Goal: Complete application form

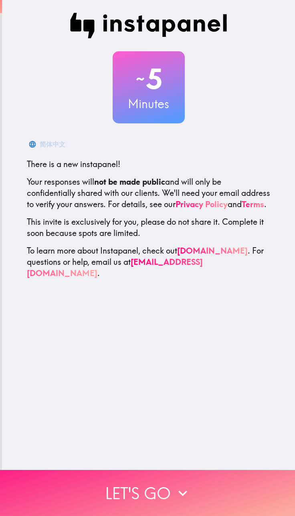
click at [164, 484] on button "Let's go" at bounding box center [147, 493] width 295 height 46
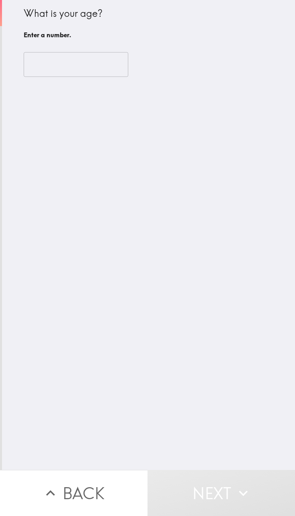
click at [51, 63] on input "number" at bounding box center [76, 64] width 105 height 25
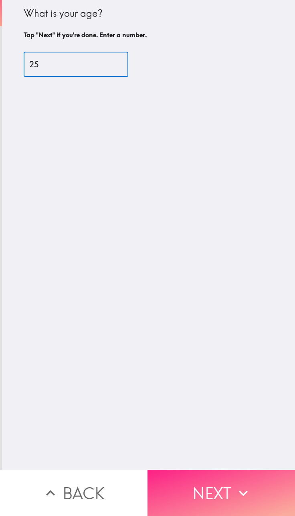
type input "25"
click at [215, 482] on button "Next" at bounding box center [222, 493] width 148 height 46
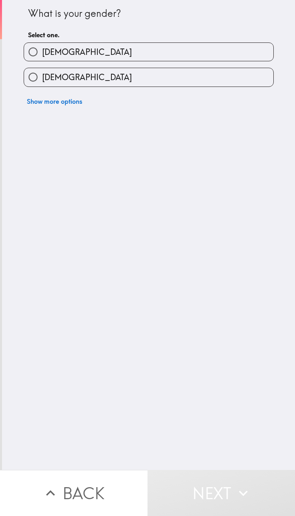
click at [35, 55] on input "[DEMOGRAPHIC_DATA]" at bounding box center [33, 52] width 18 height 18
radio input "true"
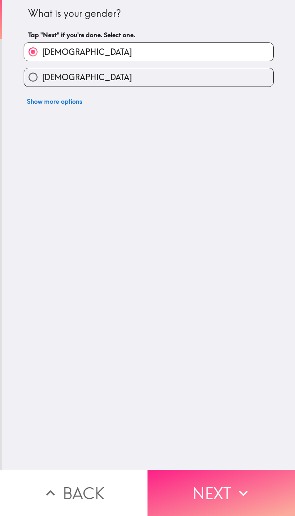
click at [229, 486] on button "Next" at bounding box center [222, 493] width 148 height 46
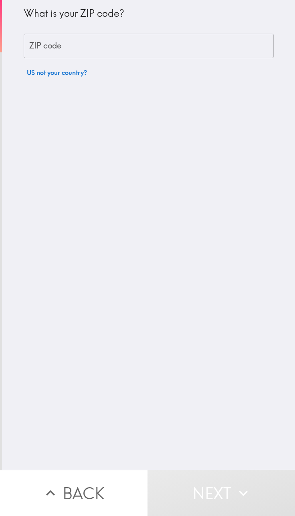
click at [45, 49] on div "ZIP code ZIP code" at bounding box center [149, 46] width 250 height 25
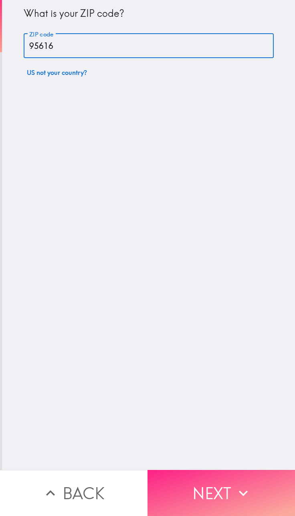
type input "95616"
click at [237, 478] on button "Next" at bounding box center [222, 493] width 148 height 46
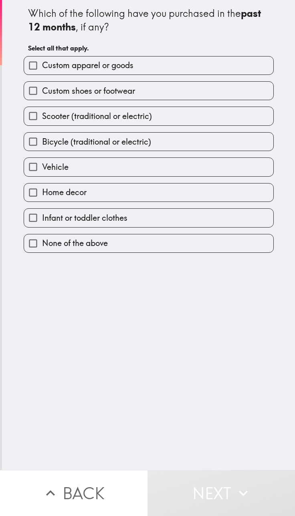
click at [26, 64] on input "Custom apparel or goods" at bounding box center [33, 66] width 18 height 18
checkbox input "true"
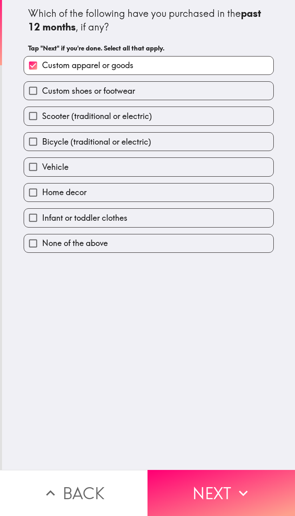
click at [32, 92] on input "Custom shoes or footwear" at bounding box center [33, 91] width 18 height 18
checkbox input "true"
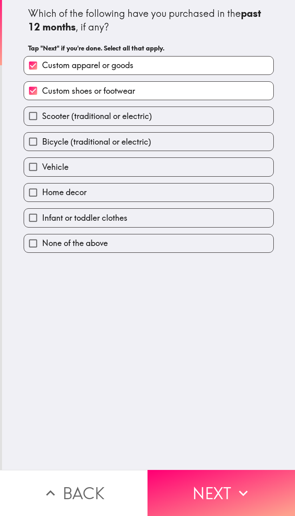
click at [28, 192] on input "Home decor" at bounding box center [33, 193] width 18 height 18
checkbox input "true"
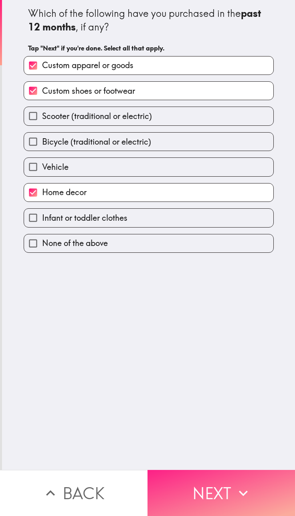
click at [221, 481] on button "Next" at bounding box center [222, 493] width 148 height 46
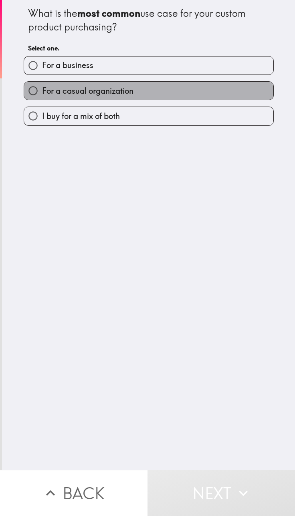
click at [42, 92] on span "For a casual organization" at bounding box center [87, 90] width 91 height 11
click at [40, 92] on input "For a casual organization" at bounding box center [33, 91] width 18 height 18
radio input "true"
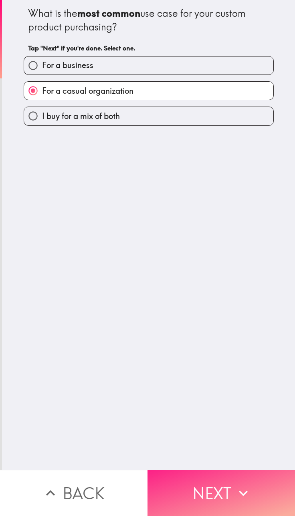
click at [224, 491] on button "Next" at bounding box center [222, 493] width 148 height 46
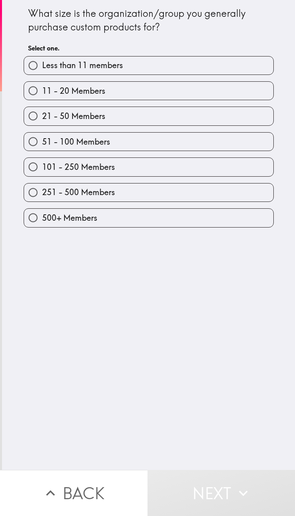
click at [28, 211] on input "500+ Members" at bounding box center [33, 218] width 18 height 18
radio input "true"
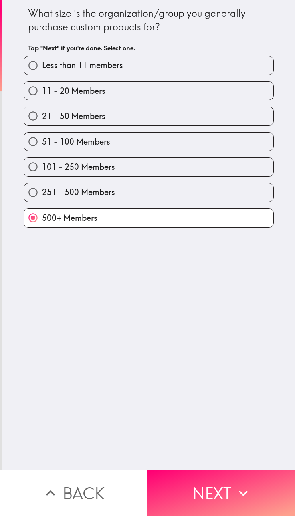
click at [27, 116] on input "21 - 50 Members" at bounding box center [33, 116] width 18 height 18
radio input "true"
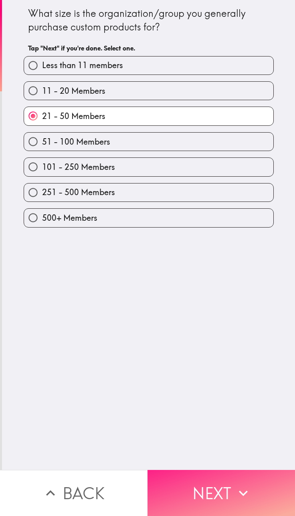
click at [225, 486] on button "Next" at bounding box center [222, 493] width 148 height 46
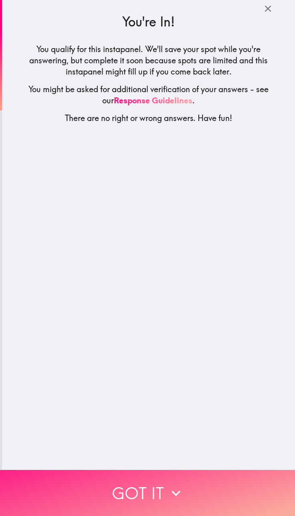
click at [200, 484] on button "Got it" at bounding box center [147, 493] width 295 height 46
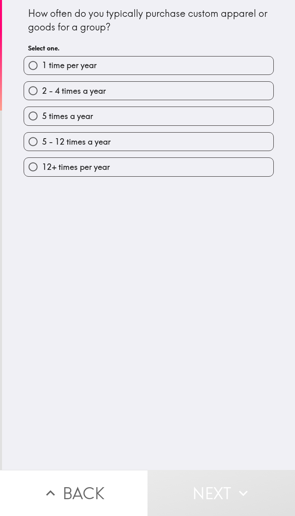
click at [42, 91] on span "2 - 4 times a year" at bounding box center [74, 90] width 64 height 11
click at [42, 91] on input "2 - 4 times a year" at bounding box center [33, 91] width 18 height 18
radio input "true"
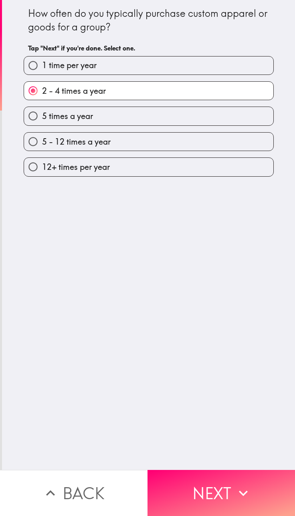
click at [34, 113] on input "5 times a year" at bounding box center [33, 116] width 18 height 18
radio input "true"
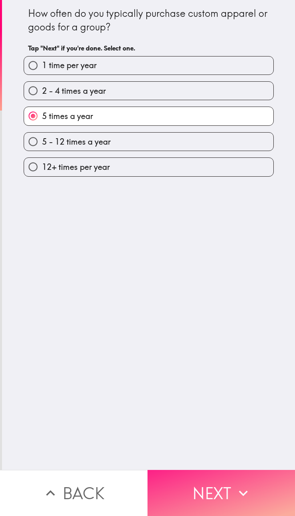
click at [231, 488] on button "Next" at bounding box center [222, 493] width 148 height 46
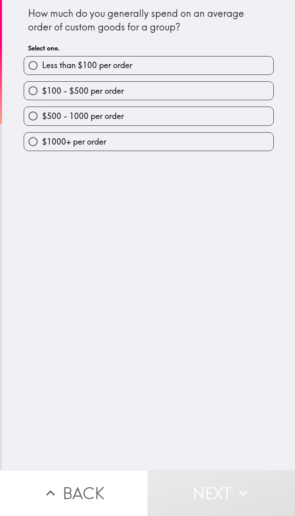
click at [42, 91] on span "$100 - $500 per order" at bounding box center [83, 90] width 82 height 11
click at [41, 91] on input "$100 - $500 per order" at bounding box center [33, 91] width 18 height 18
radio input "true"
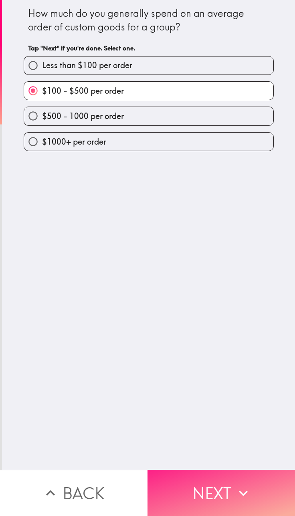
click at [216, 489] on button "Next" at bounding box center [222, 493] width 148 height 46
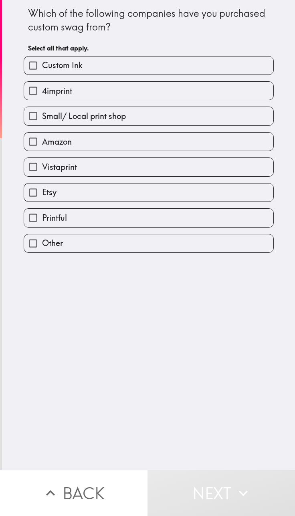
click at [24, 135] on input "Amazon" at bounding box center [33, 142] width 18 height 18
checkbox input "true"
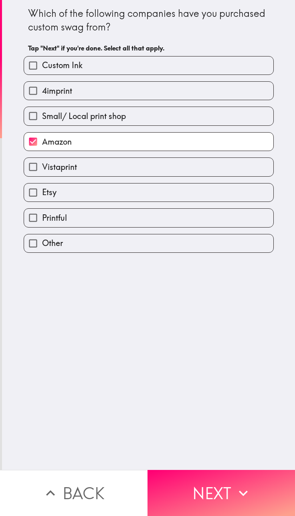
click at [25, 194] on input "Etsy" at bounding box center [33, 193] width 18 height 18
checkbox input "true"
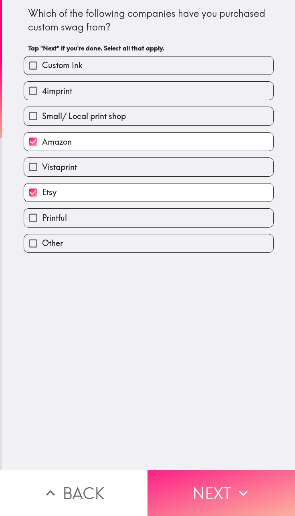
click at [224, 489] on button "Next" at bounding box center [222, 493] width 148 height 46
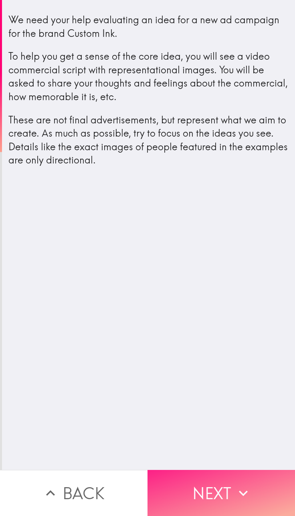
click at [247, 472] on button "Next" at bounding box center [222, 493] width 148 height 46
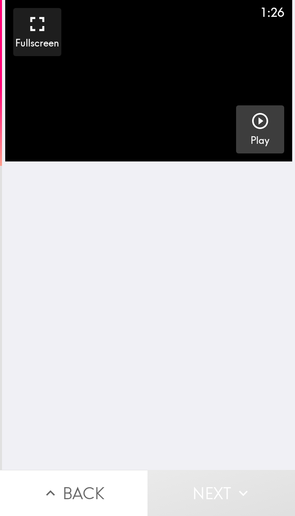
click at [251, 133] on div "button" at bounding box center [260, 122] width 19 height 22
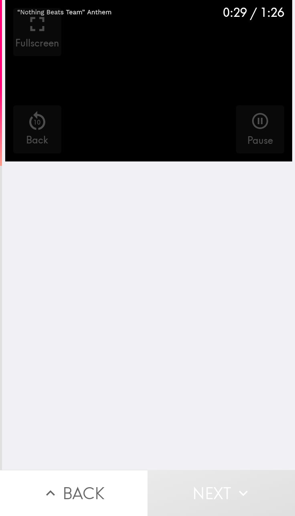
click at [160, 277] on div "0:29 / 1:26 Fullscreen 10 Back Pause" at bounding box center [148, 235] width 293 height 470
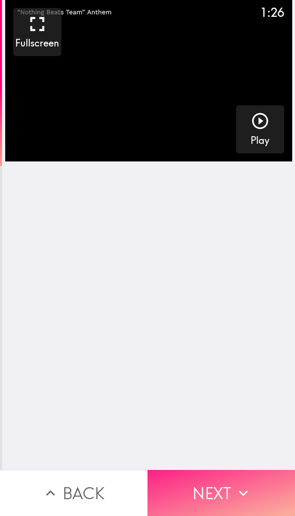
click at [208, 494] on button "Next" at bounding box center [222, 493] width 148 height 46
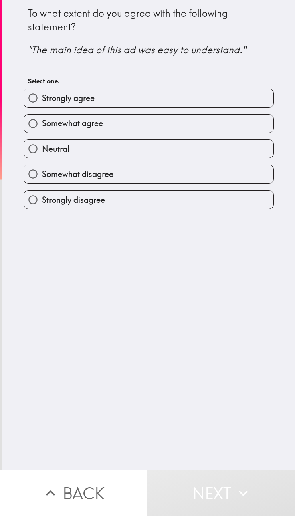
click at [52, 97] on span "Strongly agree" at bounding box center [68, 98] width 53 height 11
click at [42, 97] on input "Strongly agree" at bounding box center [33, 98] width 18 height 18
radio input "true"
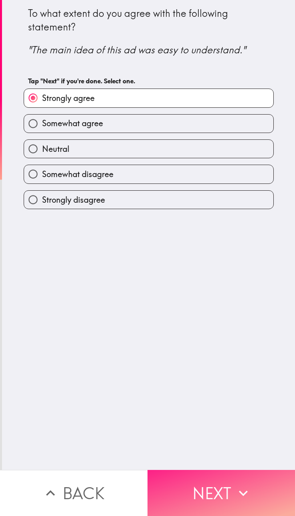
click at [202, 487] on button "Next" at bounding box center [222, 493] width 148 height 46
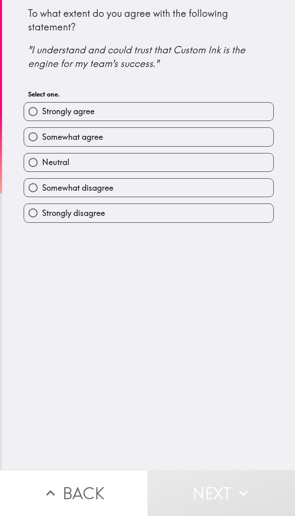
click at [53, 115] on span "Strongly agree" at bounding box center [68, 111] width 53 height 11
click at [42, 115] on input "Strongly agree" at bounding box center [33, 112] width 18 height 18
radio input "true"
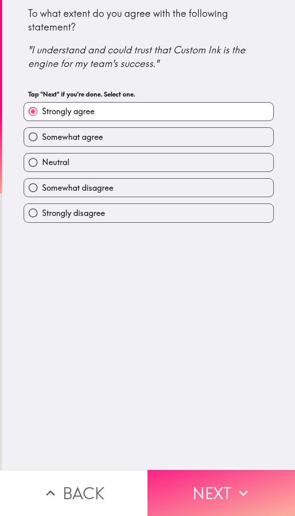
click at [196, 501] on button "Next" at bounding box center [222, 493] width 148 height 46
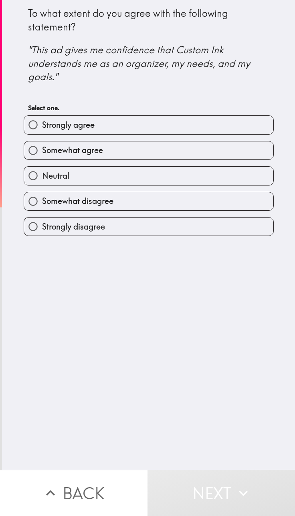
click at [79, 128] on span "Strongly agree" at bounding box center [68, 124] width 53 height 11
click at [42, 128] on input "Strongly agree" at bounding box center [33, 125] width 18 height 18
radio input "true"
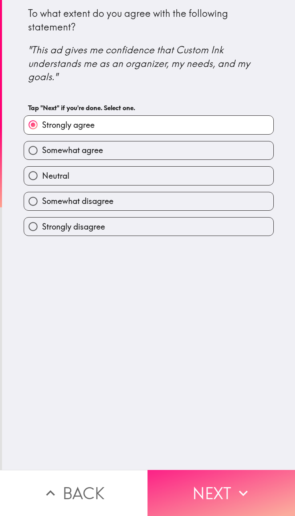
click at [216, 486] on button "Next" at bounding box center [222, 493] width 148 height 46
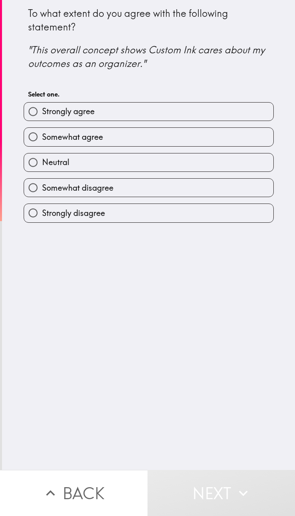
click at [67, 108] on span "Strongly agree" at bounding box center [68, 111] width 53 height 11
click at [42, 108] on input "Strongly agree" at bounding box center [33, 112] width 18 height 18
radio input "true"
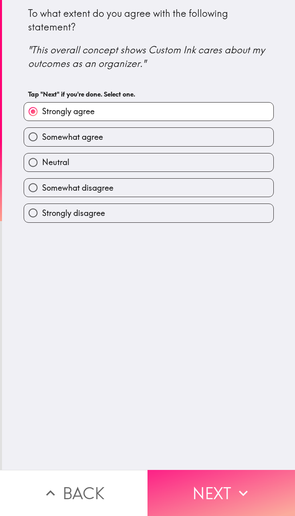
click at [230, 490] on button "Next" at bounding box center [222, 493] width 148 height 46
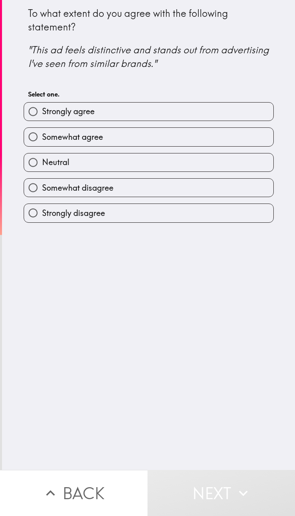
click at [42, 114] on span "Strongly agree" at bounding box center [68, 111] width 53 height 11
click at [41, 114] on input "Strongly agree" at bounding box center [33, 112] width 18 height 18
radio input "true"
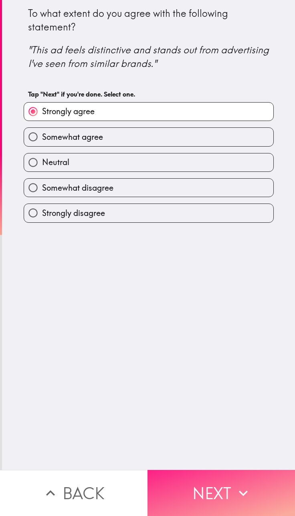
click at [211, 472] on button "Next" at bounding box center [222, 493] width 148 height 46
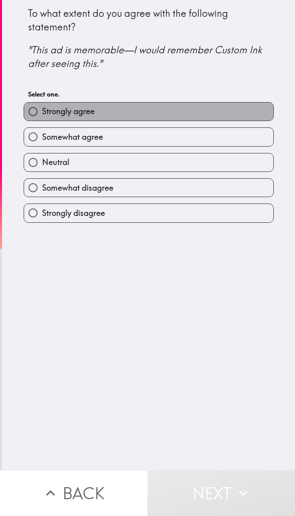
click at [46, 109] on span "Strongly agree" at bounding box center [68, 111] width 53 height 11
click at [42, 109] on input "Strongly agree" at bounding box center [33, 112] width 18 height 18
radio input "true"
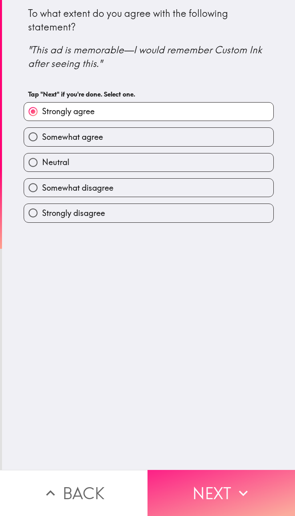
click at [210, 479] on button "Next" at bounding box center [222, 493] width 148 height 46
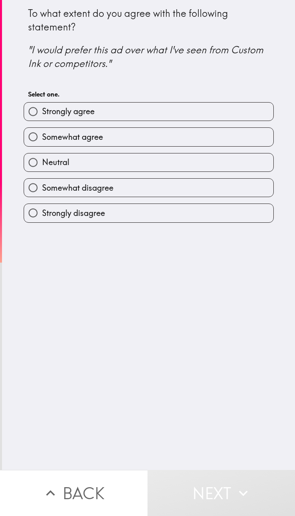
click at [59, 118] on label "Strongly agree" at bounding box center [148, 112] width 249 height 18
click at [42, 118] on input "Strongly agree" at bounding box center [33, 112] width 18 height 18
radio input "true"
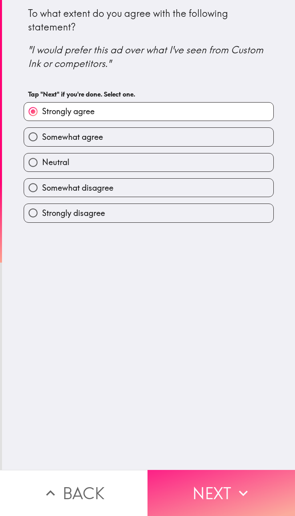
click at [211, 485] on button "Next" at bounding box center [222, 493] width 148 height 46
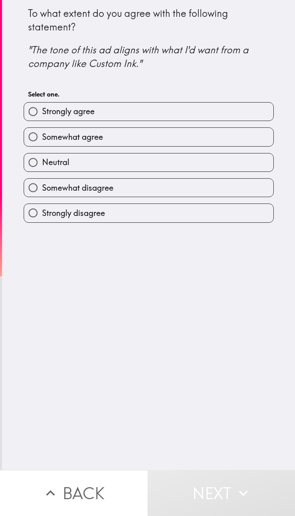
click at [63, 109] on span "Strongly agree" at bounding box center [68, 111] width 53 height 11
click at [42, 109] on input "Strongly agree" at bounding box center [33, 112] width 18 height 18
radio input "true"
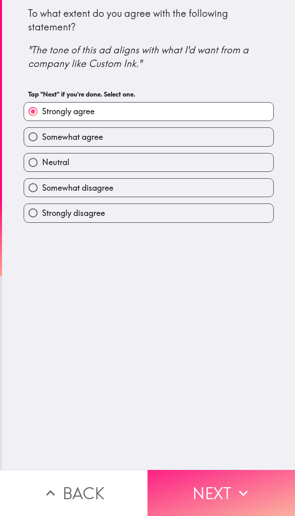
click at [239, 492] on icon "button" at bounding box center [244, 494] width 18 height 18
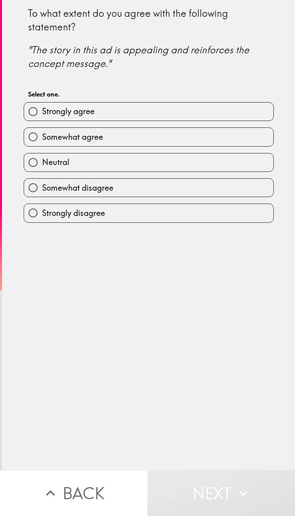
click at [53, 132] on span "Somewhat agree" at bounding box center [72, 137] width 61 height 11
click at [42, 132] on input "Somewhat agree" at bounding box center [33, 137] width 18 height 18
radio input "true"
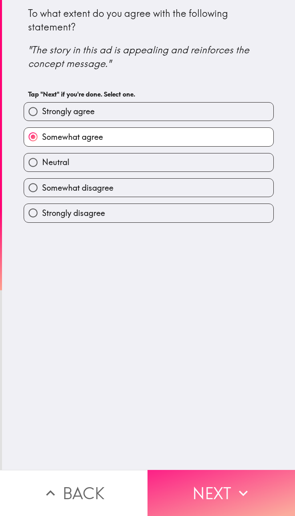
click at [226, 483] on button "Next" at bounding box center [222, 493] width 148 height 46
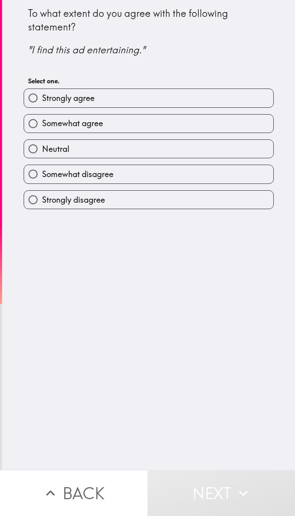
click at [52, 105] on label "Strongly agree" at bounding box center [148, 98] width 249 height 18
click at [42, 105] on input "Strongly agree" at bounding box center [33, 98] width 18 height 18
radio input "true"
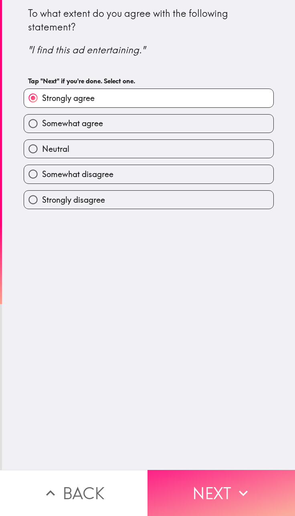
click at [218, 486] on button "Next" at bounding box center [222, 493] width 148 height 46
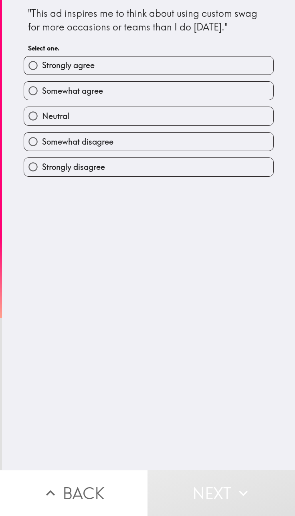
click at [57, 72] on label "Strongly agree" at bounding box center [148, 66] width 249 height 18
click at [42, 72] on input "Strongly agree" at bounding box center [33, 66] width 18 height 18
radio input "true"
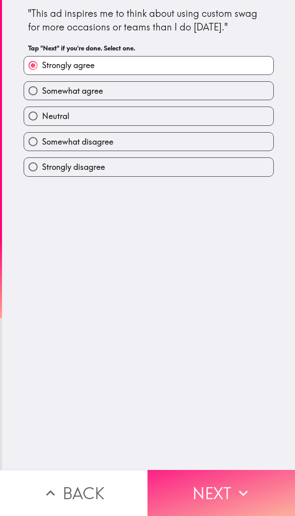
click at [204, 483] on button "Next" at bounding box center [222, 493] width 148 height 46
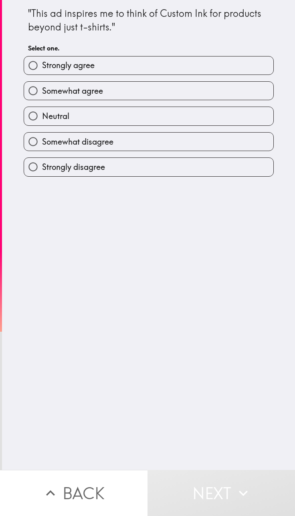
click at [48, 89] on span "Somewhat agree" at bounding box center [72, 90] width 61 height 11
click at [42, 89] on input "Somewhat agree" at bounding box center [33, 91] width 18 height 18
radio input "true"
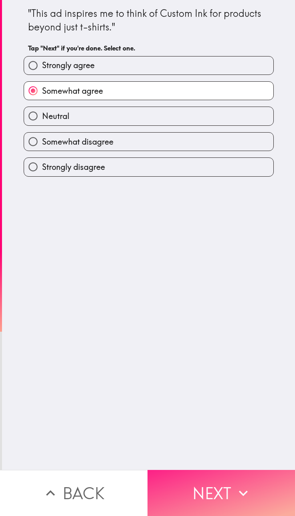
click at [206, 490] on button "Next" at bounding box center [222, 493] width 148 height 46
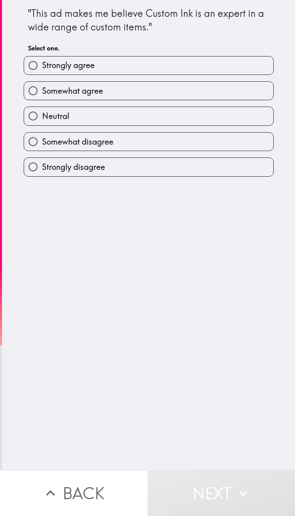
click at [58, 71] on label "Strongly agree" at bounding box center [148, 66] width 249 height 18
click at [42, 71] on input "Strongly agree" at bounding box center [33, 66] width 18 height 18
radio input "true"
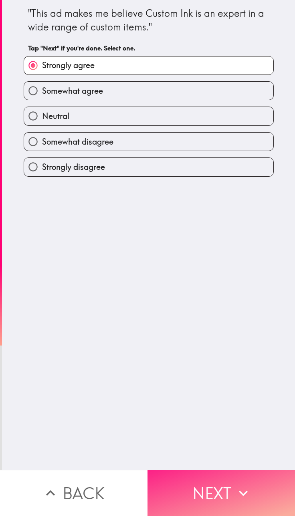
click at [200, 485] on button "Next" at bounding box center [222, 493] width 148 height 46
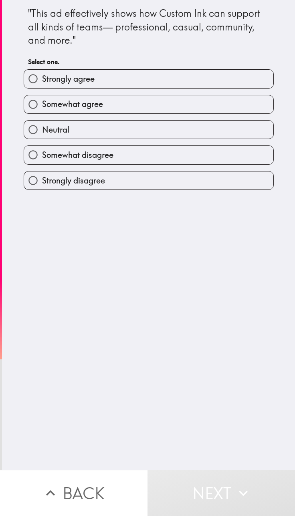
click at [76, 81] on span "Strongly agree" at bounding box center [68, 78] width 53 height 11
click at [42, 81] on input "Strongly agree" at bounding box center [33, 79] width 18 height 18
radio input "true"
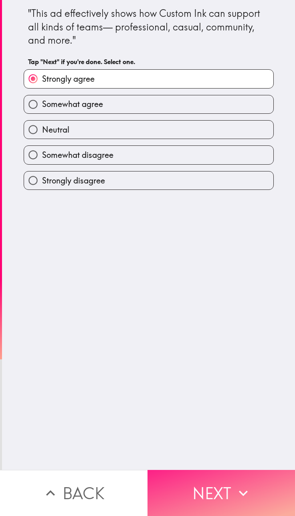
click at [206, 483] on button "Next" at bounding box center [222, 493] width 148 height 46
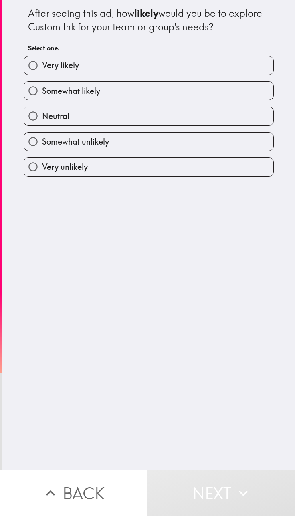
click at [54, 66] on span "Very likely" at bounding box center [60, 65] width 37 height 11
click at [42, 66] on input "Very likely" at bounding box center [33, 66] width 18 height 18
radio input "true"
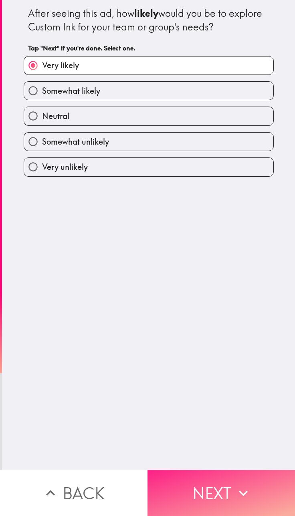
click at [217, 479] on button "Next" at bounding box center [222, 493] width 148 height 46
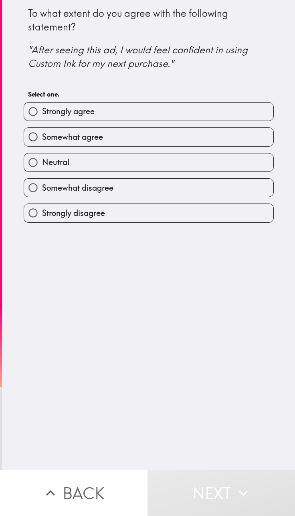
click at [56, 117] on span "Strongly agree" at bounding box center [68, 111] width 53 height 11
click at [42, 117] on input "Strongly agree" at bounding box center [33, 112] width 18 height 18
radio input "true"
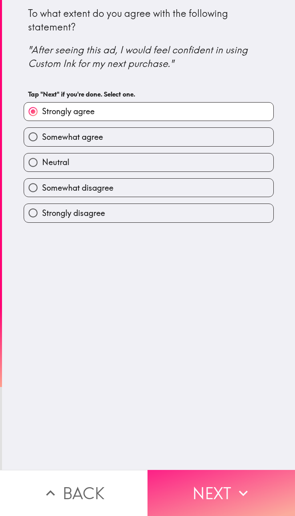
click at [221, 476] on button "Next" at bounding box center [222, 493] width 148 height 46
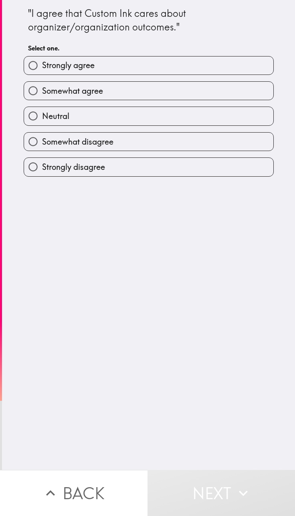
click at [50, 73] on label "Strongly agree" at bounding box center [148, 66] width 249 height 18
click at [42, 73] on input "Strongly agree" at bounding box center [33, 66] width 18 height 18
radio input "true"
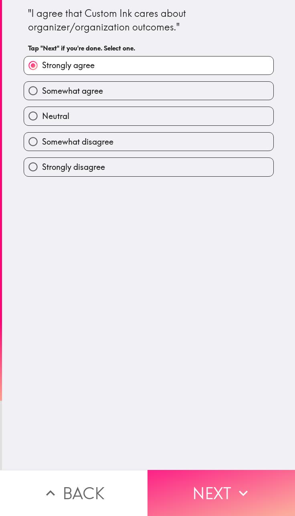
click at [207, 478] on button "Next" at bounding box center [222, 493] width 148 height 46
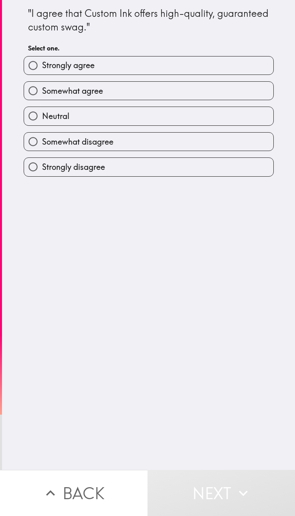
click at [58, 74] on label "Strongly agree" at bounding box center [148, 66] width 249 height 18
click at [42, 74] on input "Strongly agree" at bounding box center [33, 66] width 18 height 18
radio input "true"
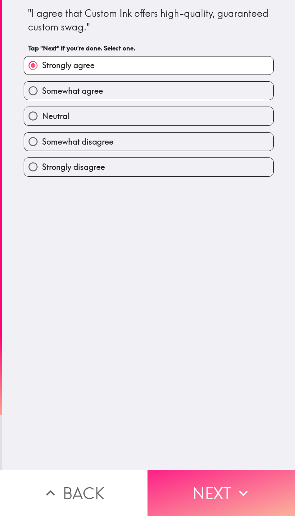
click at [203, 482] on button "Next" at bounding box center [222, 493] width 148 height 46
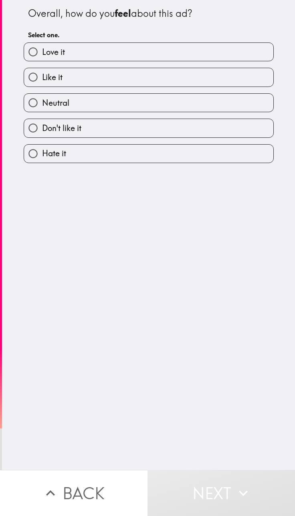
click at [48, 49] on span "Love it" at bounding box center [53, 52] width 23 height 11
click at [42, 49] on input "Love it" at bounding box center [33, 52] width 18 height 18
radio input "true"
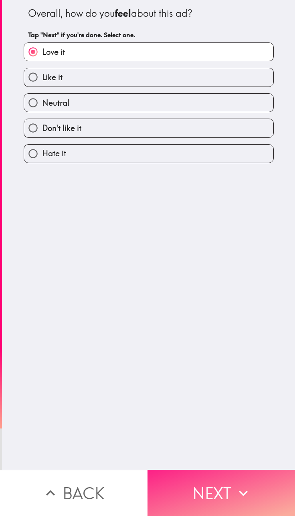
click at [198, 481] on button "Next" at bounding box center [222, 493] width 148 height 46
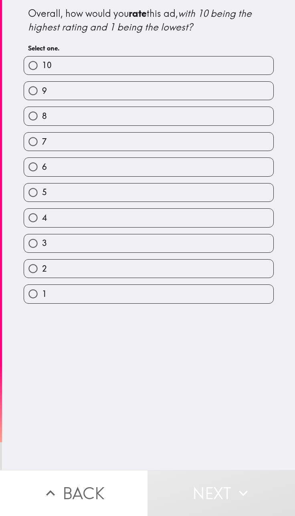
click at [35, 68] on input "10" at bounding box center [33, 66] width 18 height 18
radio input "true"
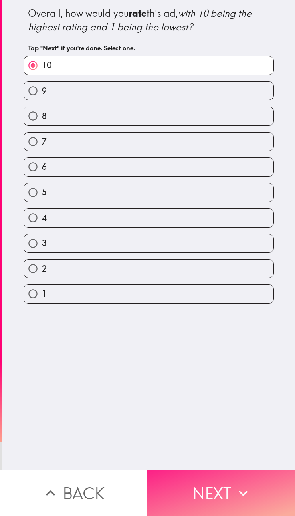
click at [195, 479] on button "Next" at bounding box center [222, 493] width 148 height 46
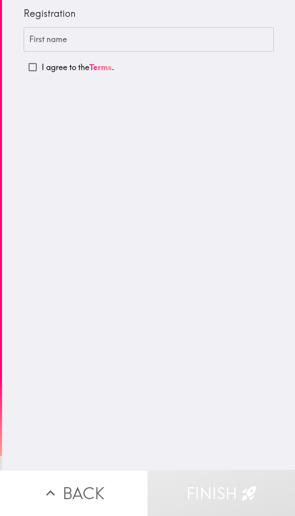
click at [44, 34] on div "First name First name" at bounding box center [149, 39] width 250 height 25
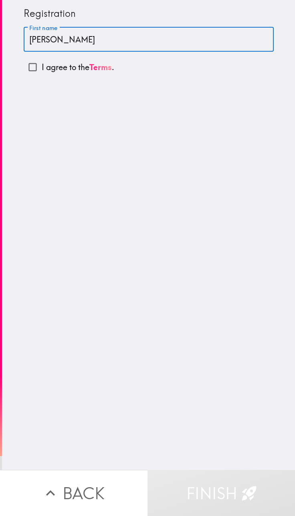
type input "[PERSON_NAME]"
click at [42, 67] on p "I agree to the Terms ." at bounding box center [78, 67] width 73 height 11
click at [41, 67] on input "I agree to the Terms ." at bounding box center [33, 67] width 18 height 18
checkbox input "true"
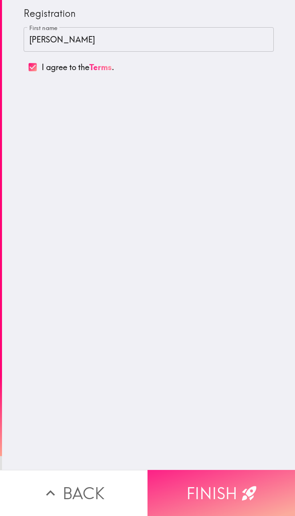
click at [230, 478] on button "Finish" at bounding box center [222, 493] width 148 height 46
